Goal: Find specific page/section: Find specific page/section

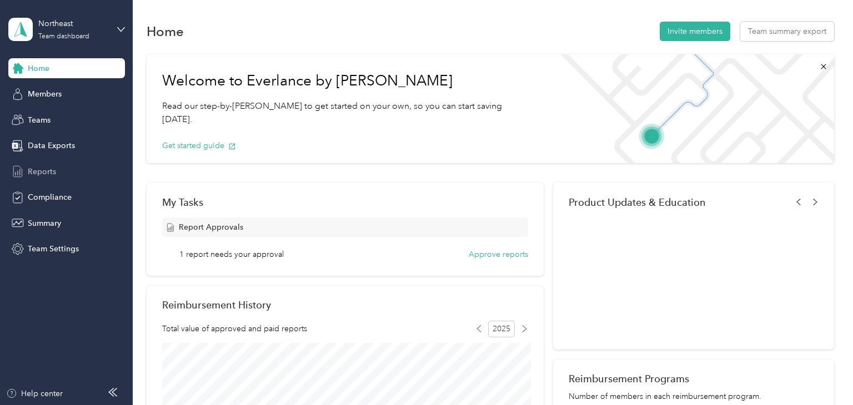
click at [42, 170] on span "Reports" at bounding box center [42, 172] width 28 height 12
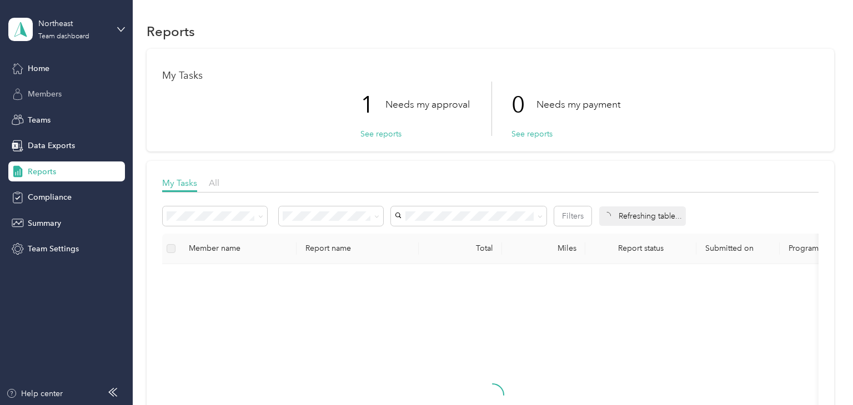
click at [46, 97] on span "Members" at bounding box center [45, 94] width 34 height 12
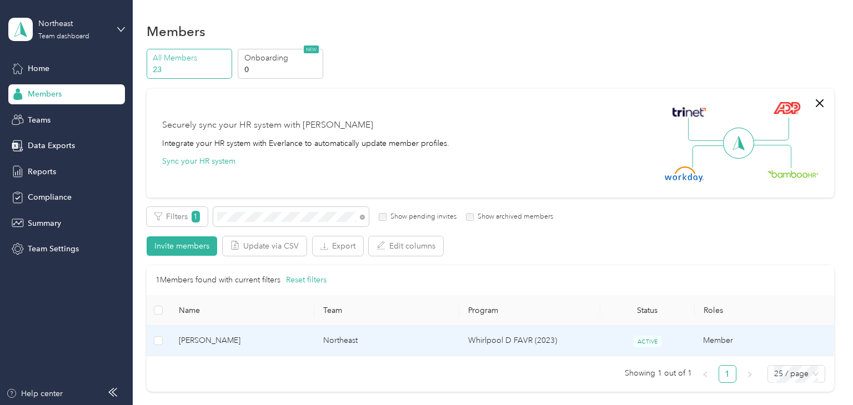
click at [282, 343] on span "[PERSON_NAME]" at bounding box center [242, 341] width 127 height 12
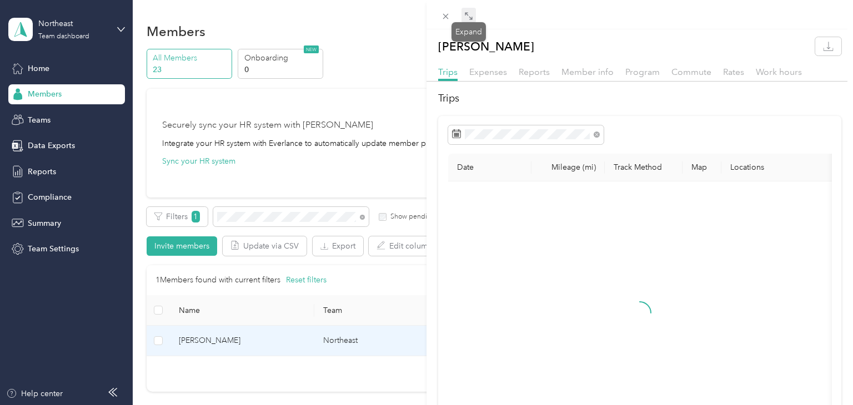
click at [469, 16] on icon at bounding box center [468, 16] width 9 height 9
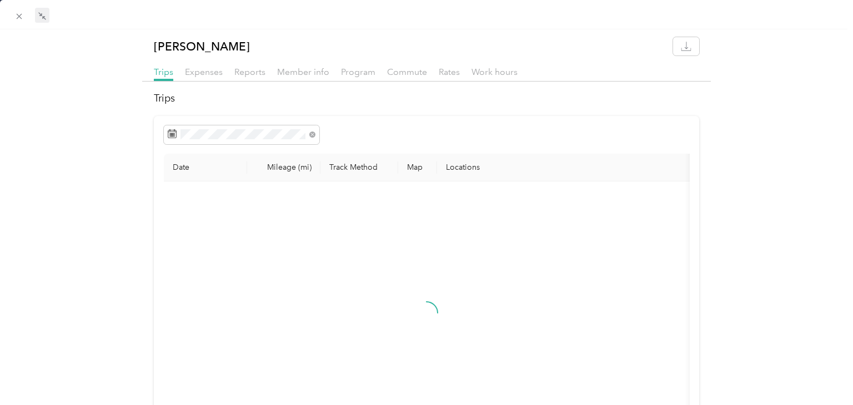
click at [739, 188] on div "[PERSON_NAME] Trips Expenses Reports Member info Program Commute Rates Work hou…" at bounding box center [426, 277] width 853 height 480
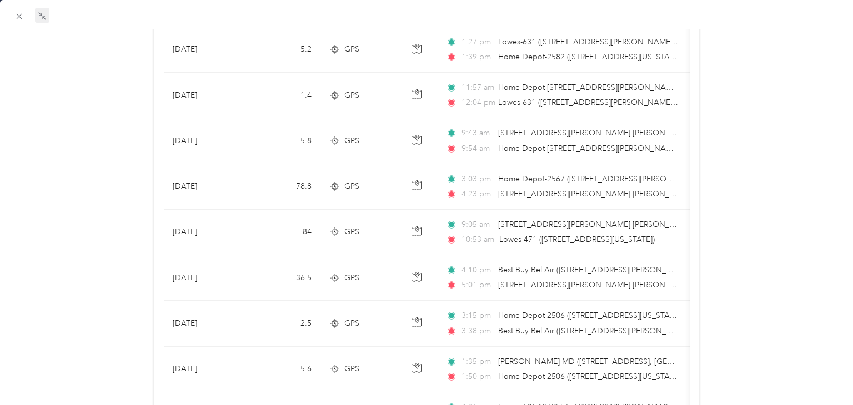
scroll to position [841, 0]
